Goal: Task Accomplishment & Management: Use online tool/utility

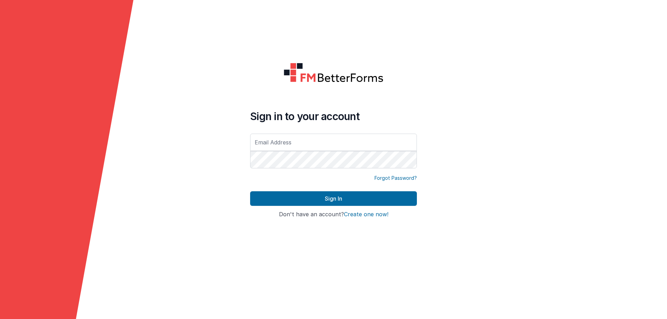
type input "[EMAIL_ADDRESS][DOMAIN_NAME]"
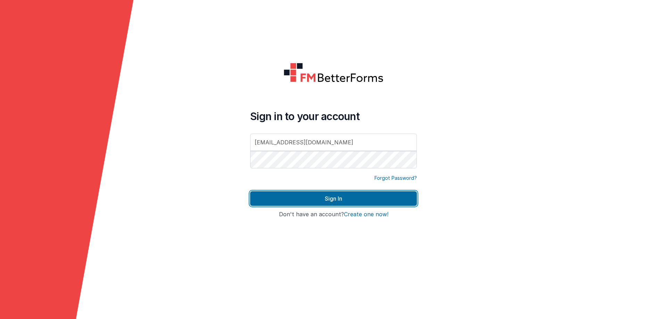
click at [335, 199] on button "Sign In" at bounding box center [333, 199] width 167 height 15
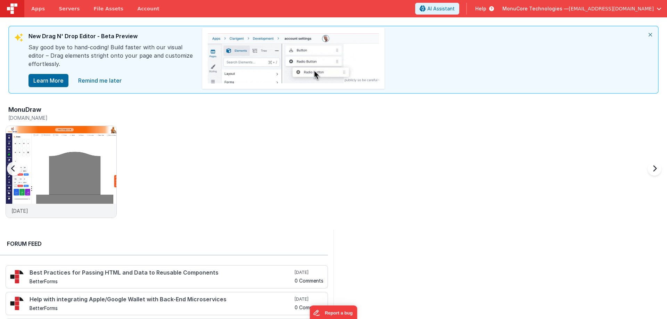
click at [188, 169] on div "MonuDraw [DOMAIN_NAME] [DATE]" at bounding box center [337, 164] width 662 height 121
click at [110, 164] on img at bounding box center [61, 181] width 111 height 111
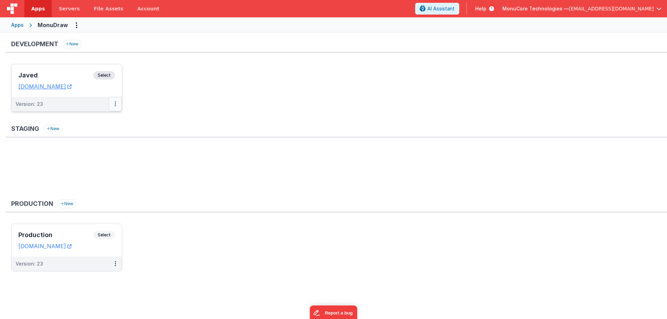
click at [113, 106] on button at bounding box center [115, 104] width 13 height 15
click at [96, 143] on link "Deploy..." at bounding box center [91, 145] width 61 height 13
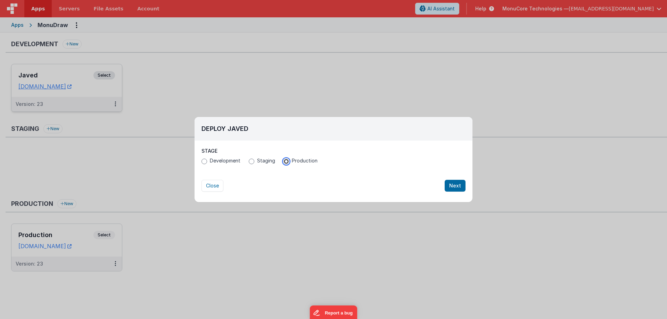
click at [287, 162] on input "Production" at bounding box center [287, 162] width 6 height 6
radio input "true"
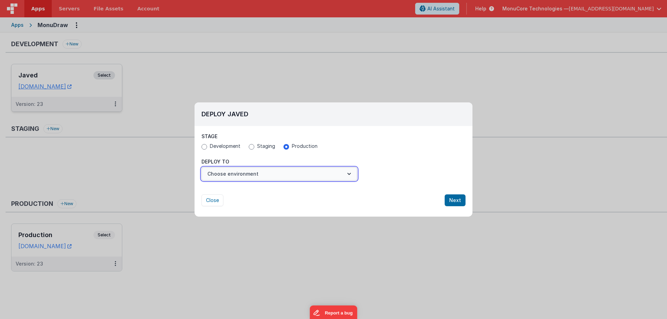
click at [286, 172] on button "Choose environment" at bounding box center [280, 174] width 156 height 13
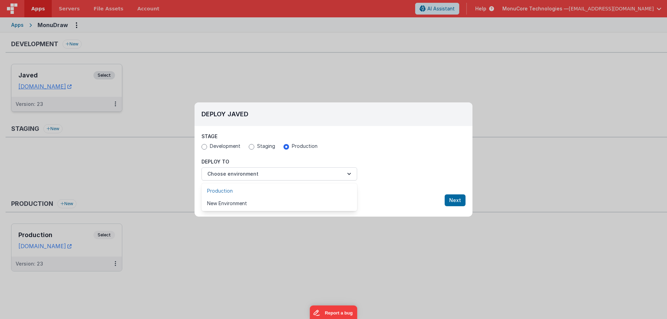
click at [254, 189] on link "Production" at bounding box center [280, 191] width 156 height 13
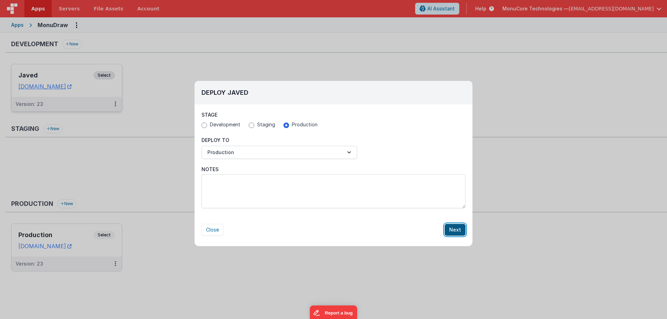
click at [462, 232] on button "Next" at bounding box center [455, 230] width 21 height 12
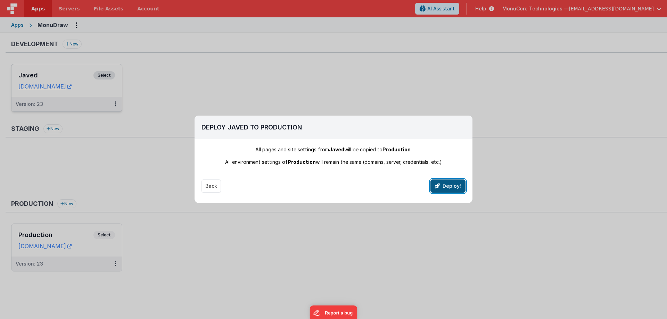
click at [457, 188] on button "Deploy!" at bounding box center [448, 186] width 35 height 13
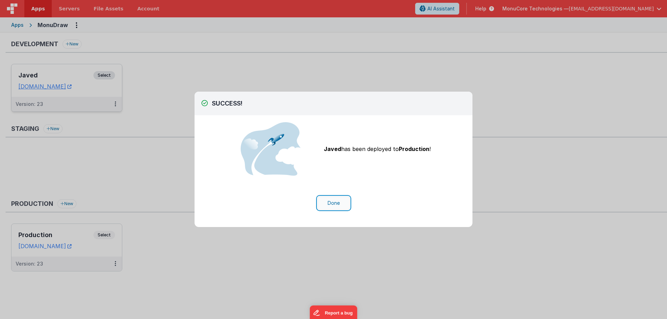
click at [331, 202] on button "Done" at bounding box center [334, 203] width 32 height 13
